Goal: Information Seeking & Learning: Learn about a topic

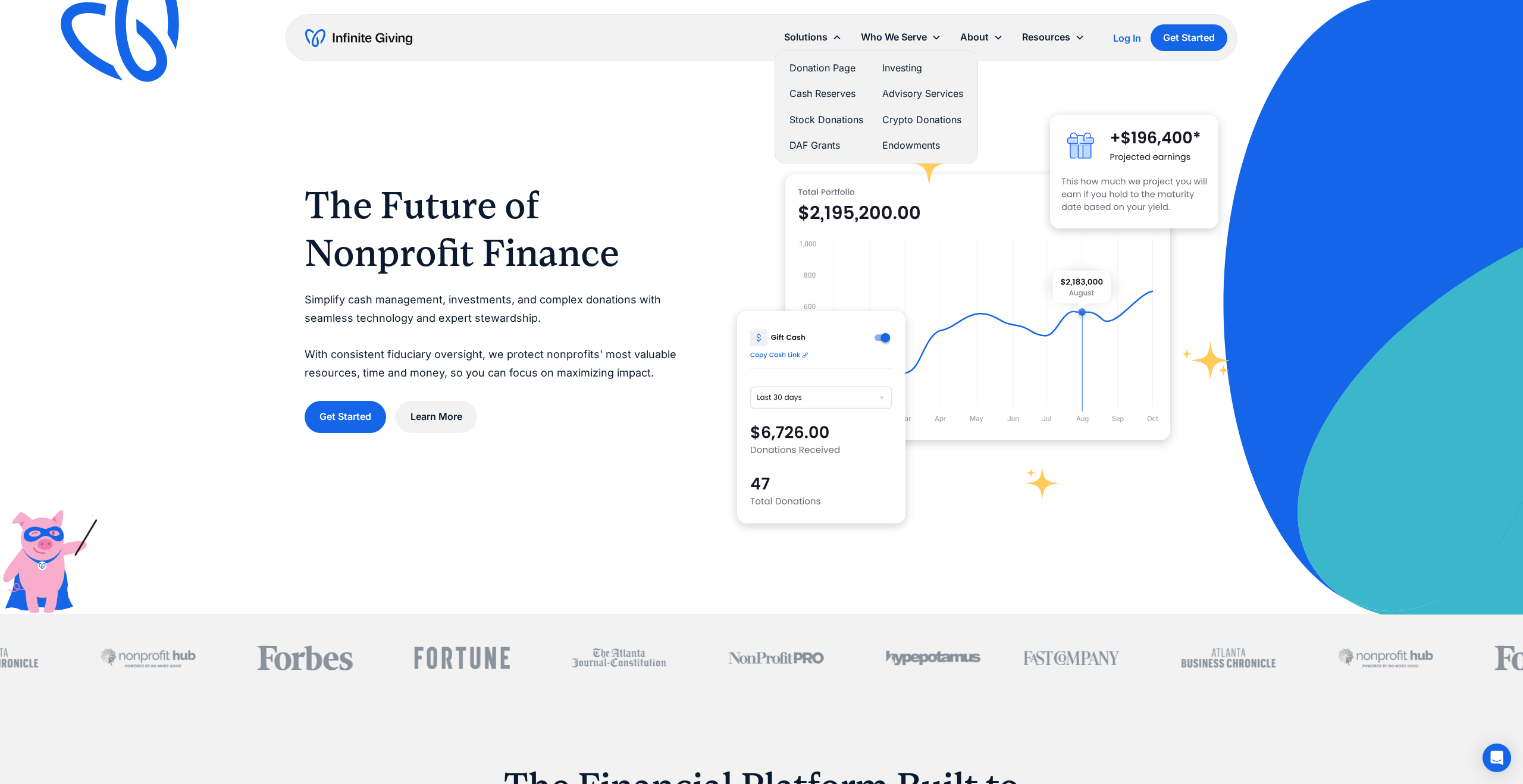
click at [815, 119] on link "Stock Donations" at bounding box center [826, 120] width 74 height 16
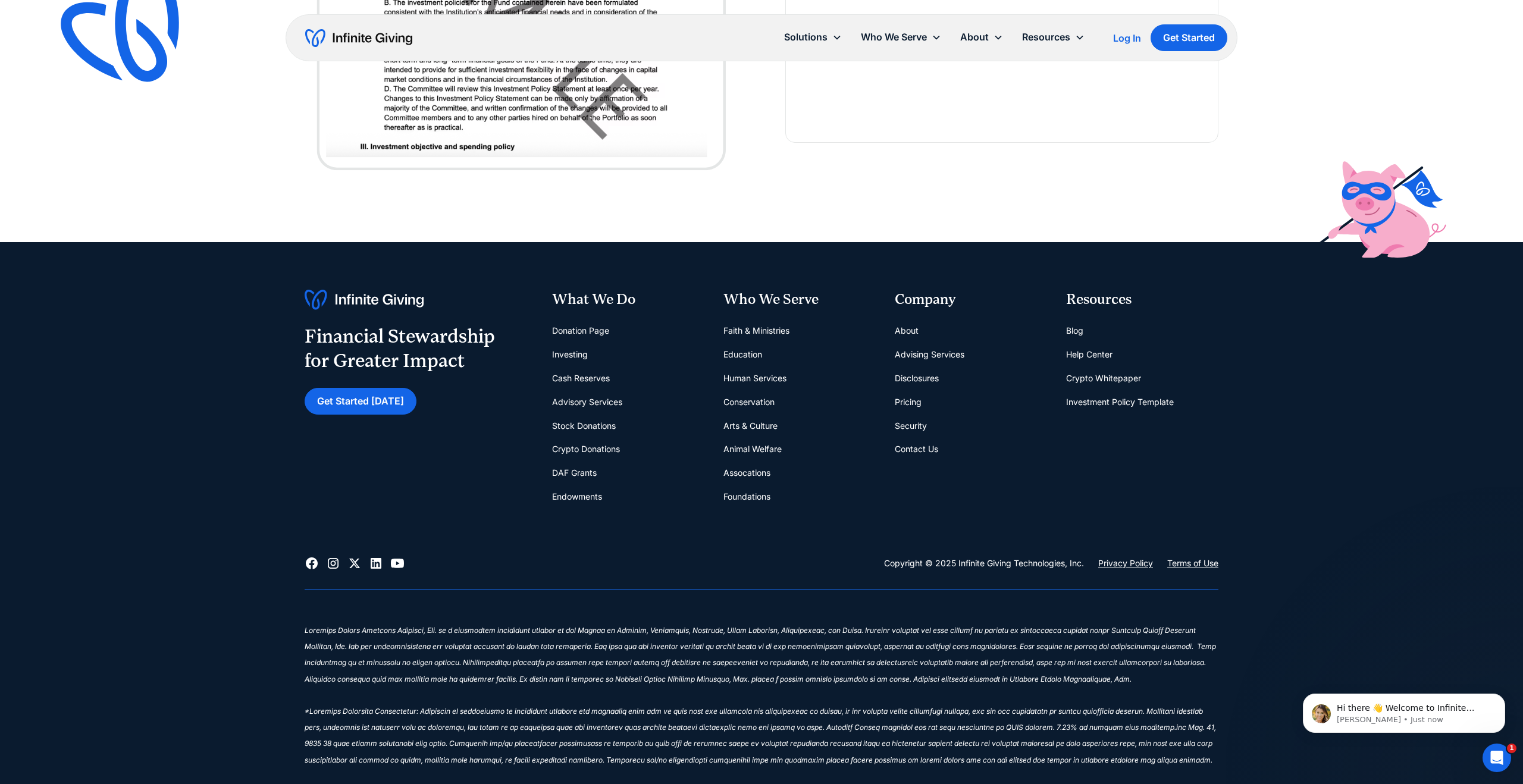
scroll to position [3525, 0]
click at [903, 399] on link "Pricing" at bounding box center [908, 401] width 26 height 24
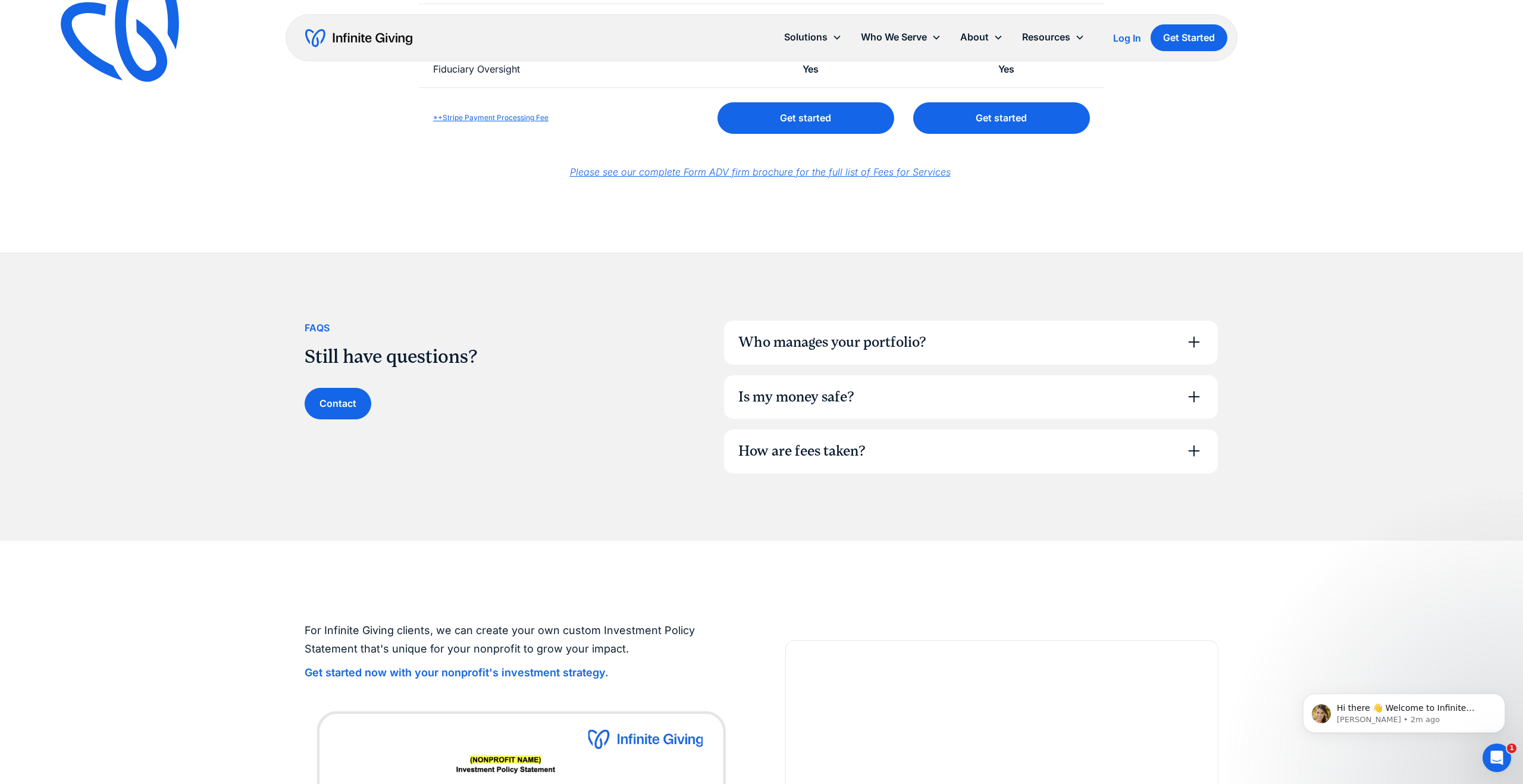
scroll to position [648, 0]
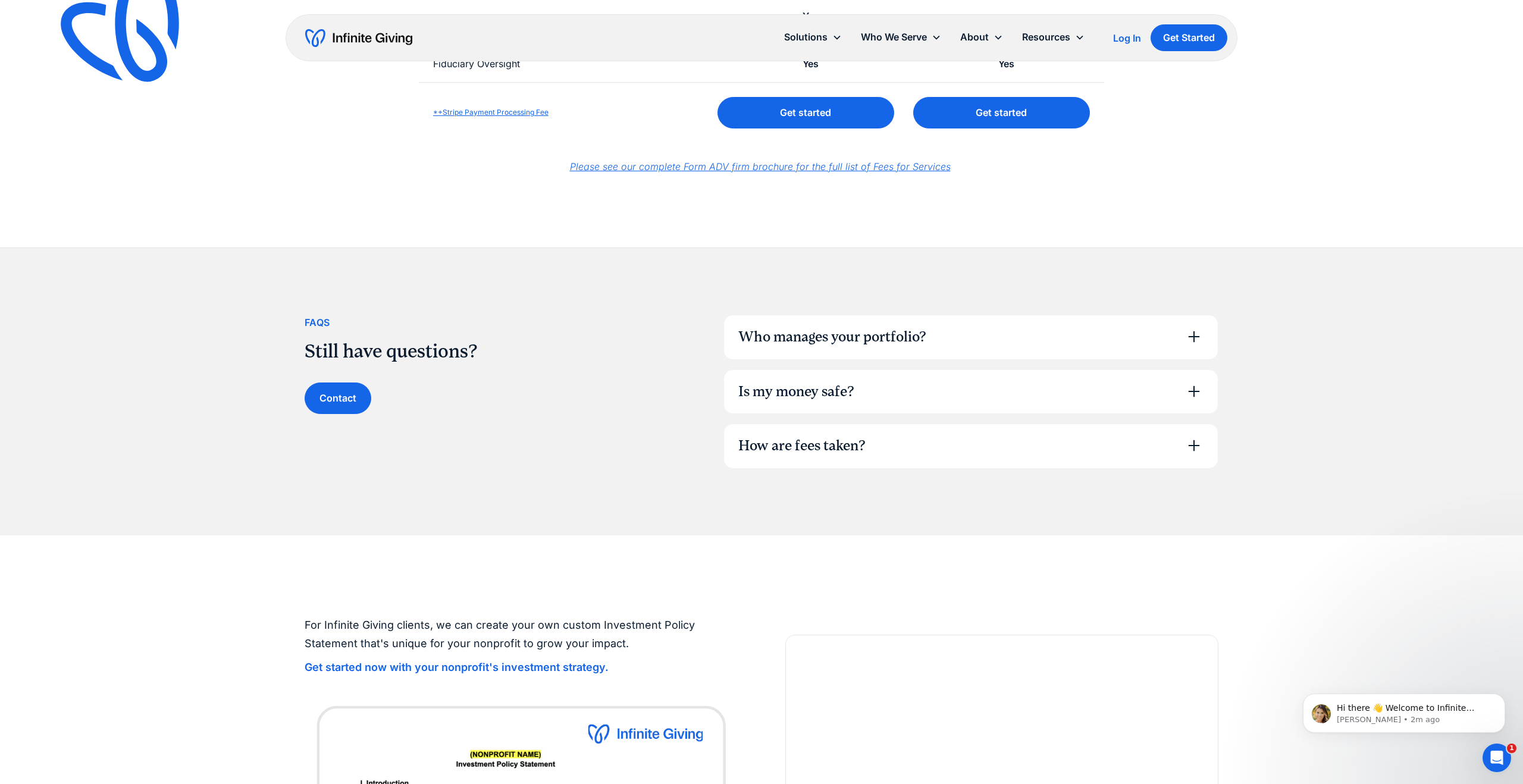
click at [989, 441] on div "How are fees taken?" at bounding box center [971, 446] width 494 height 44
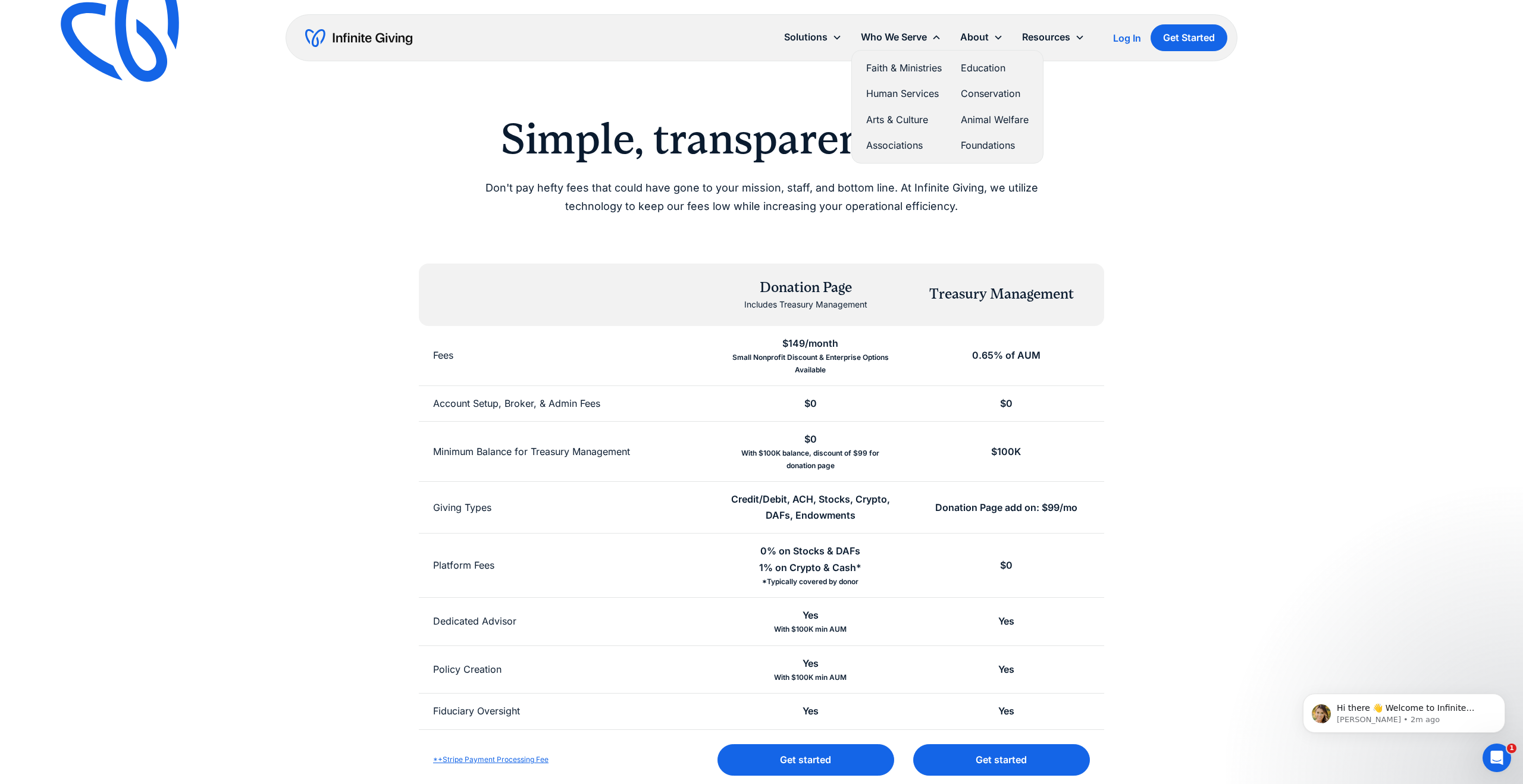
scroll to position [0, 0]
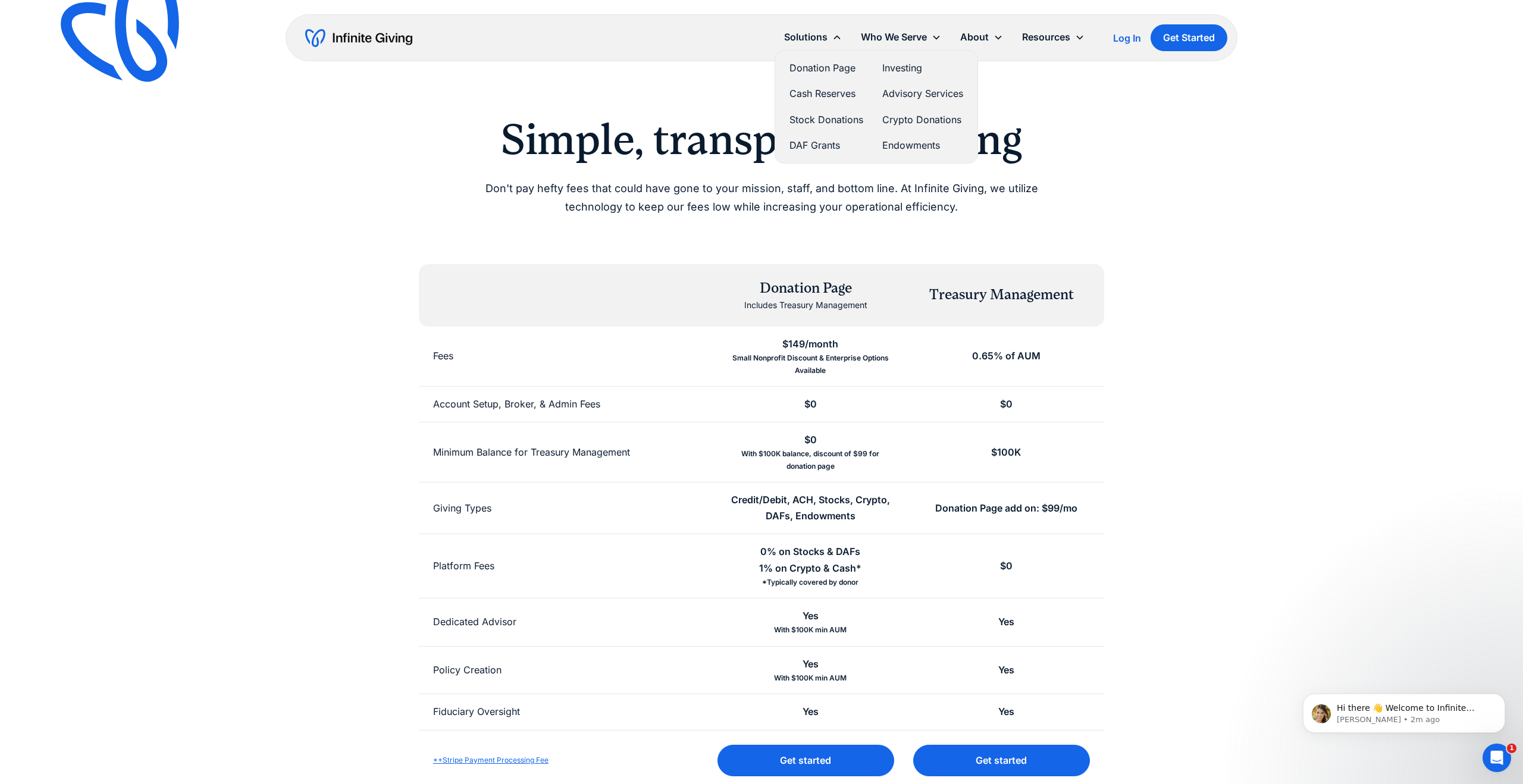
click at [828, 67] on link "Donation Page" at bounding box center [826, 68] width 74 height 16
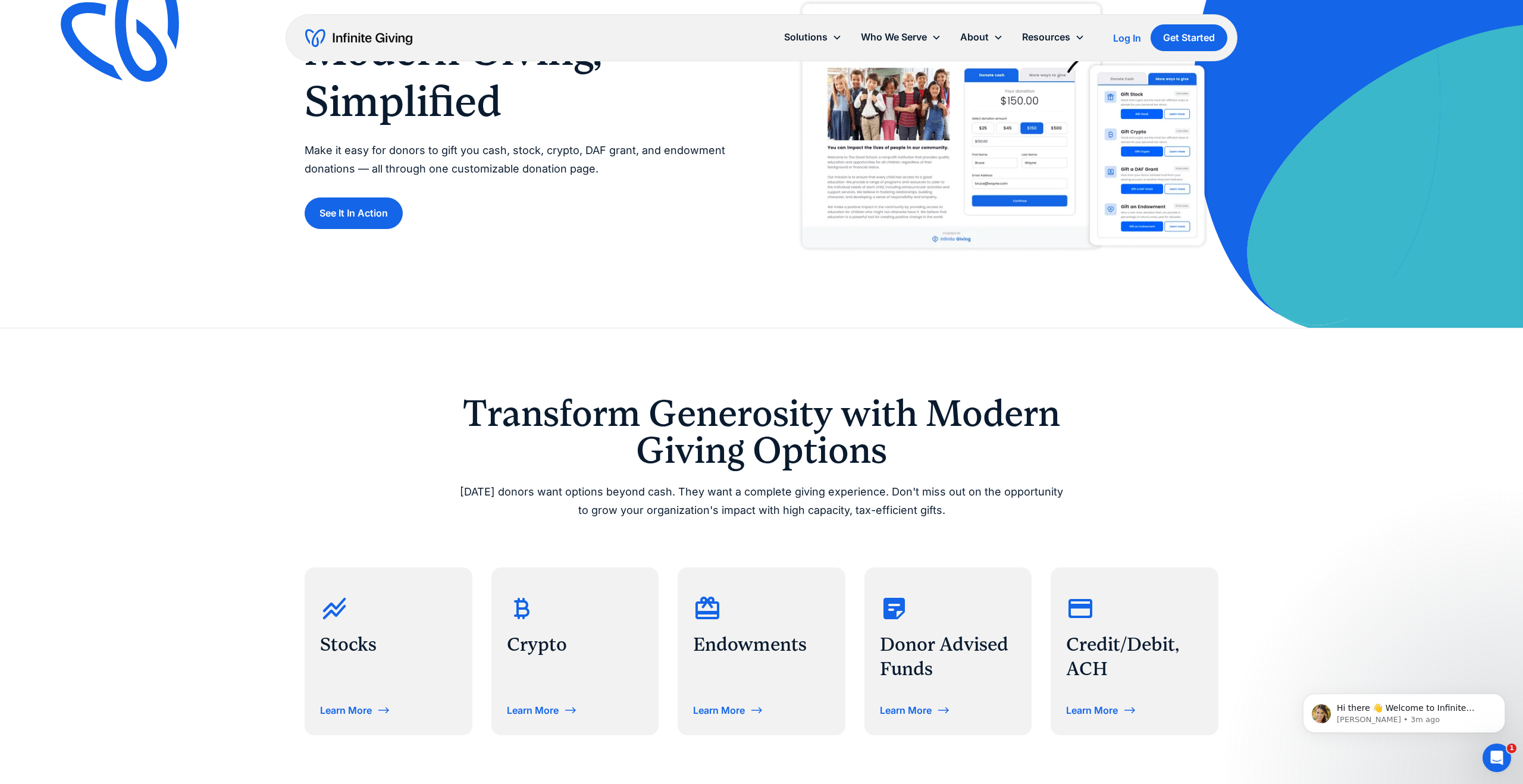
scroll to position [128, 0]
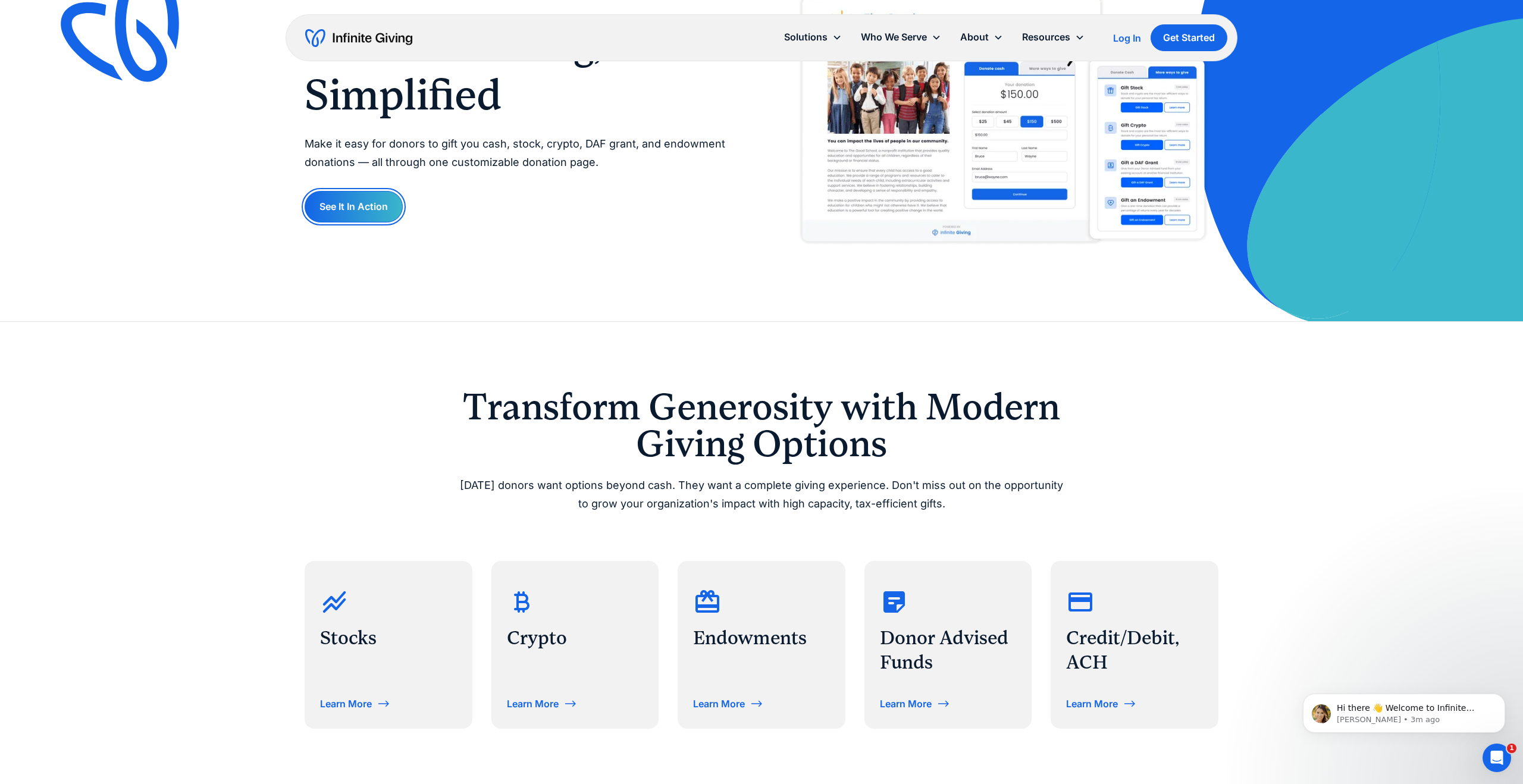
click at [388, 204] on link "See It In Action" at bounding box center [353, 206] width 98 height 31
click at [369, 691] on div "Stocks Learn More" at bounding box center [389, 645] width 165 height 165
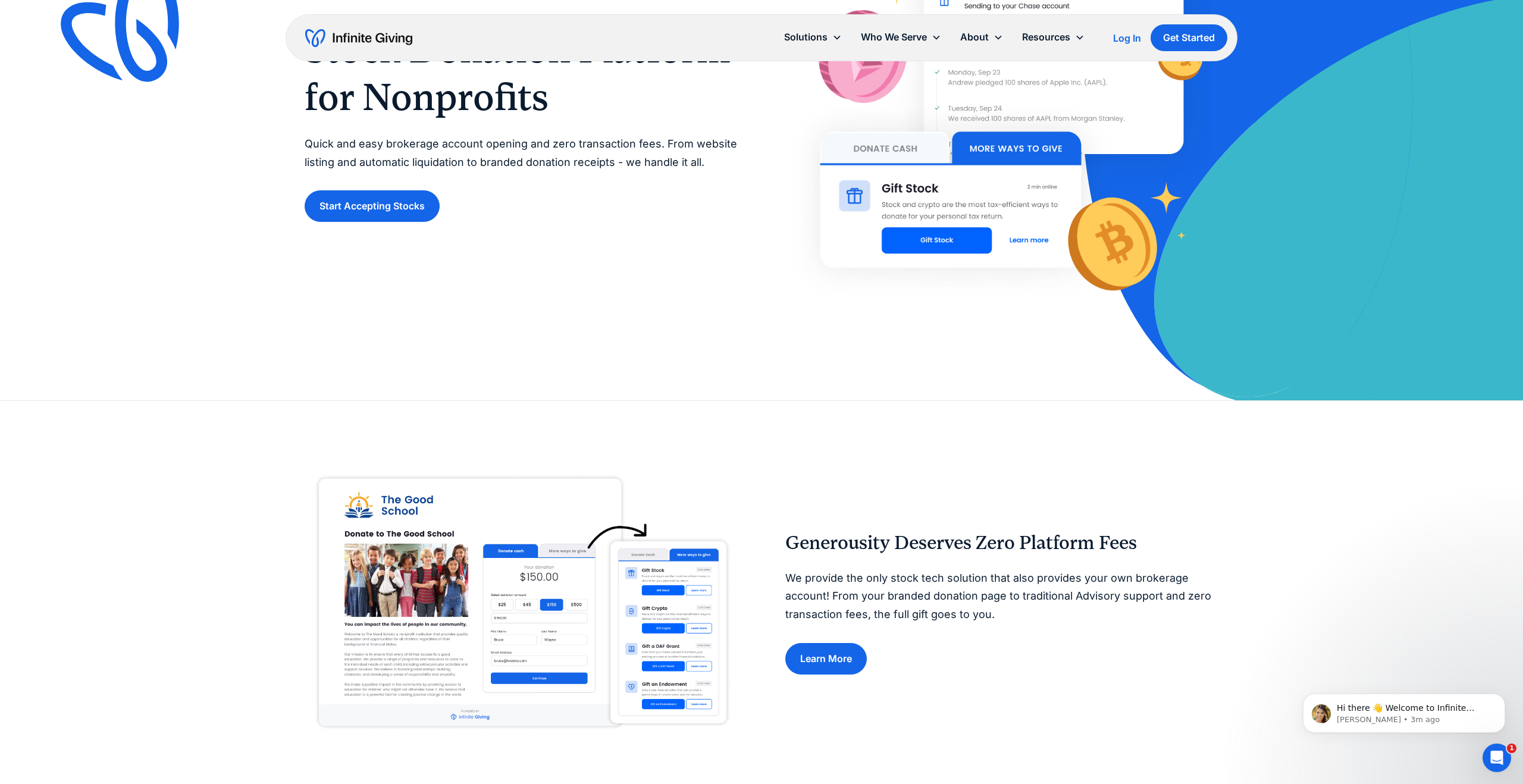
scroll to position [223, 0]
